Goal: Complete application form

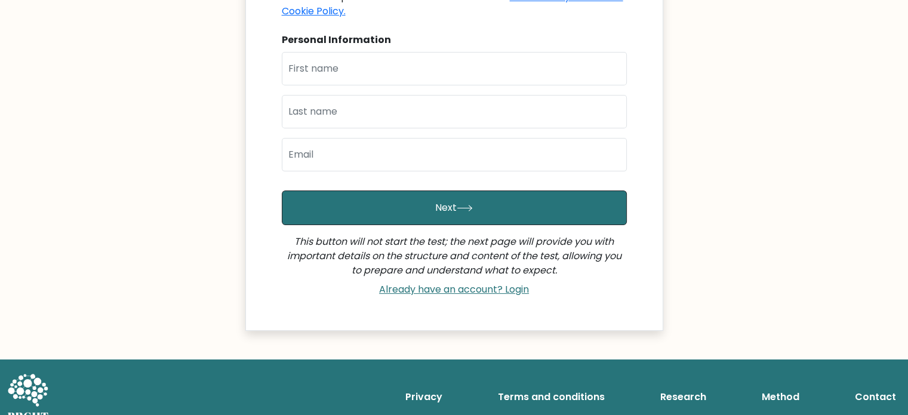
scroll to position [241, 0]
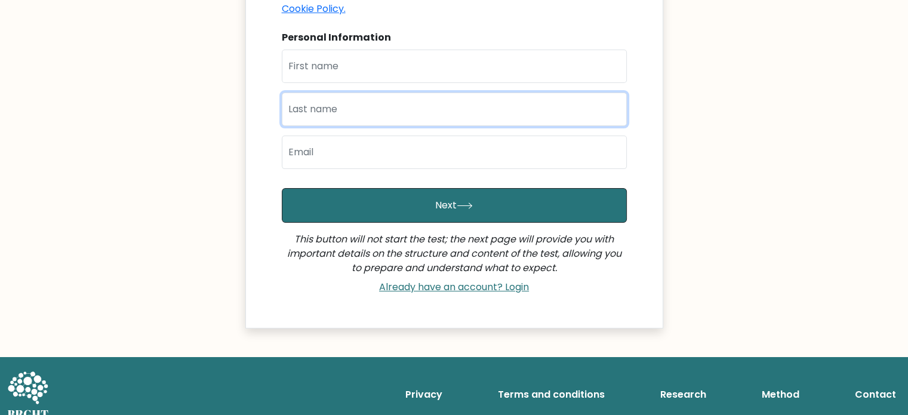
click at [372, 94] on input "text" at bounding box center [454, 109] width 345 height 33
type input "Arboneda"
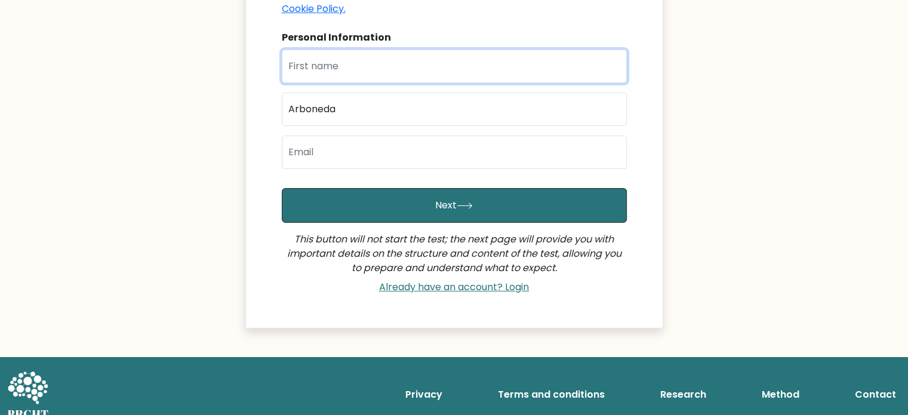
type input "Kevin Ryan"
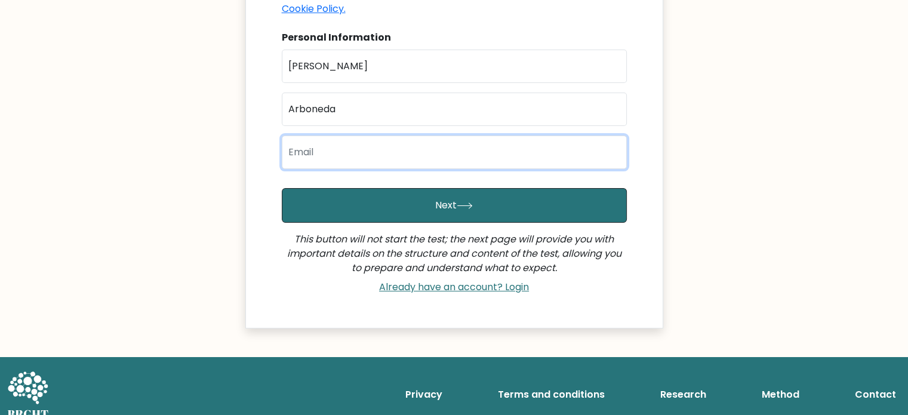
type input "caybeenry@gmail.com"
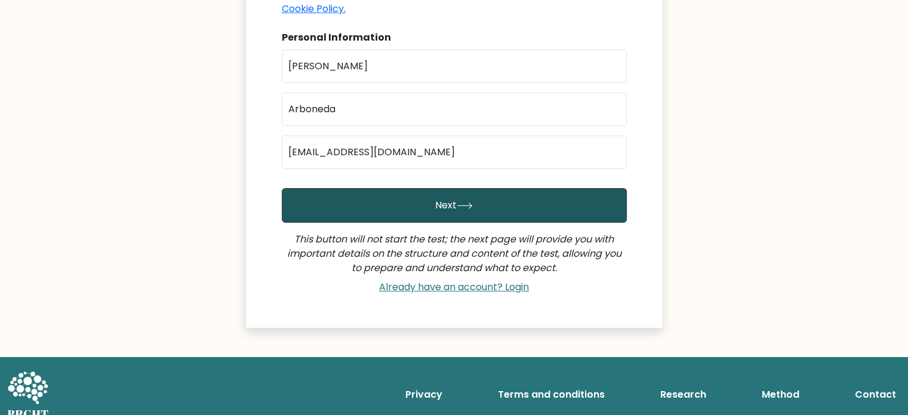
click at [420, 203] on button "Next" at bounding box center [454, 205] width 345 height 35
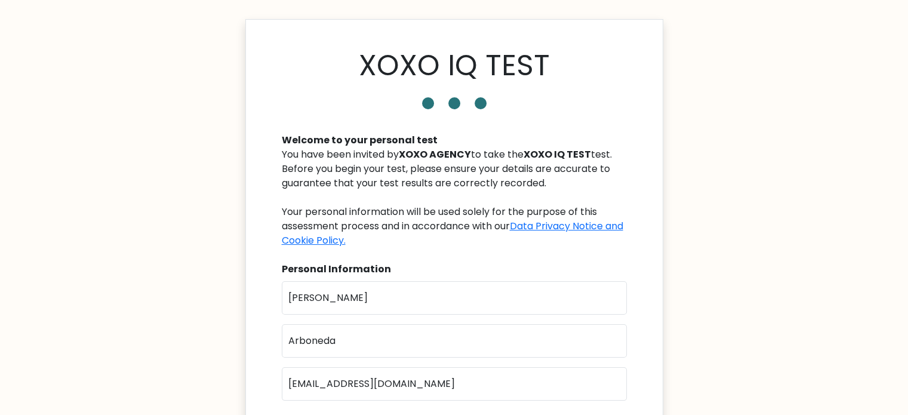
scroll to position [0, 0]
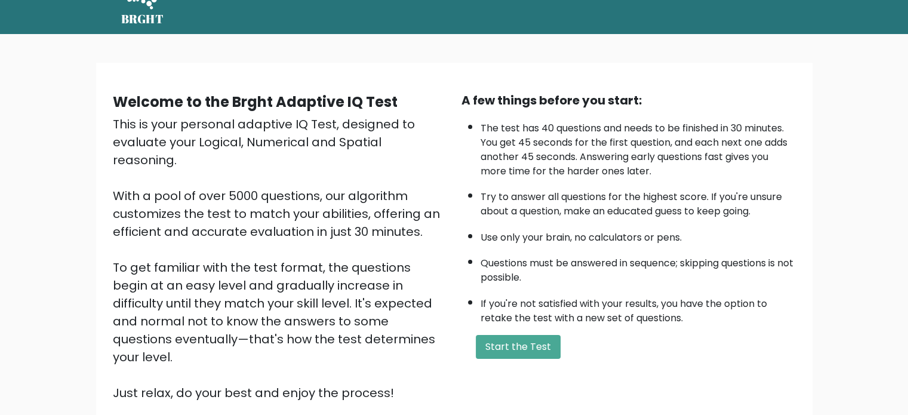
scroll to position [66, 0]
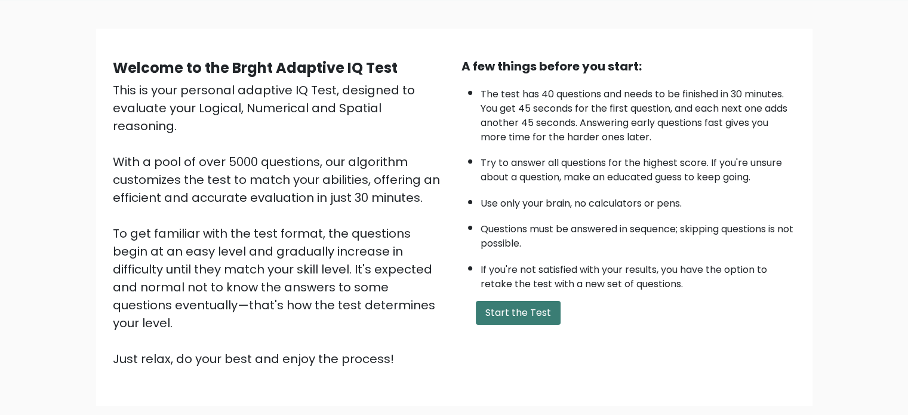
click at [503, 315] on button "Start the Test" at bounding box center [518, 313] width 85 height 24
click at [528, 316] on button "Start the Test" at bounding box center [518, 313] width 85 height 24
